Goal: Task Accomplishment & Management: Manage account settings

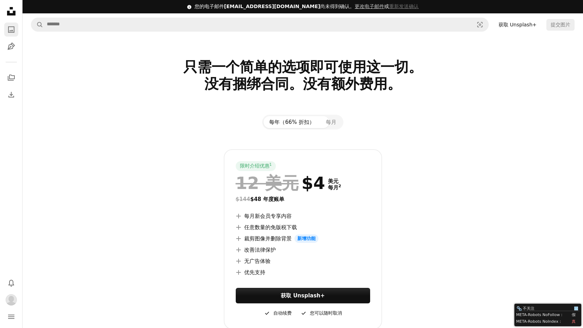
click at [14, 32] on icon "一张照片" at bounding box center [11, 29] width 8 height 8
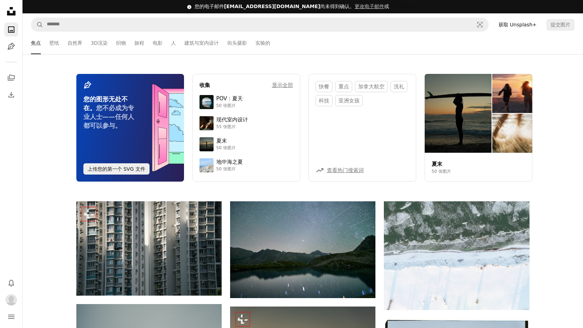
click at [389, 7] on button "重新发送确认" at bounding box center [404, 6] width 30 height 7
